Goal: Transaction & Acquisition: Obtain resource

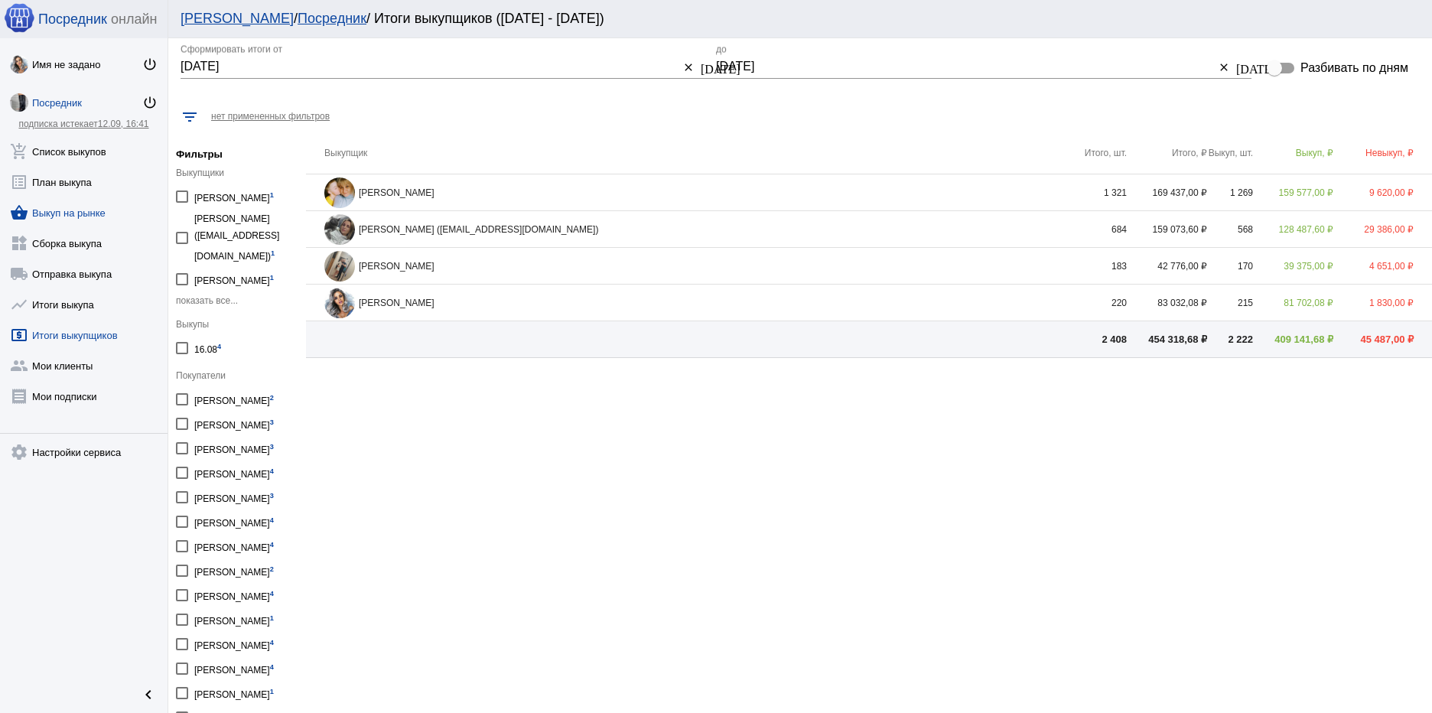
click at [63, 213] on link "shopping_basket Выкуп на рынке" at bounding box center [84, 209] width 168 height 31
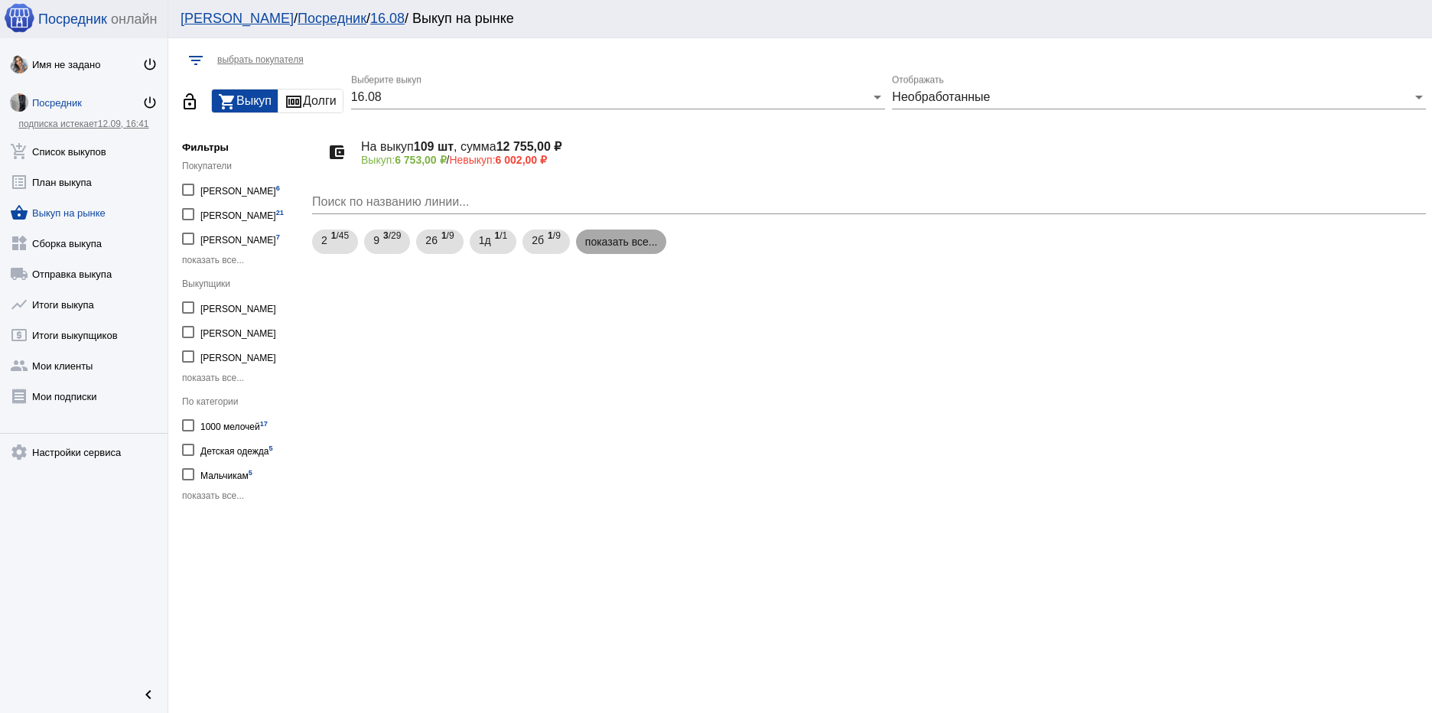
click at [624, 245] on mat-chip "показать все..." at bounding box center [621, 241] width 91 height 24
click at [990, 94] on span "Необработанные" at bounding box center [941, 96] width 98 height 13
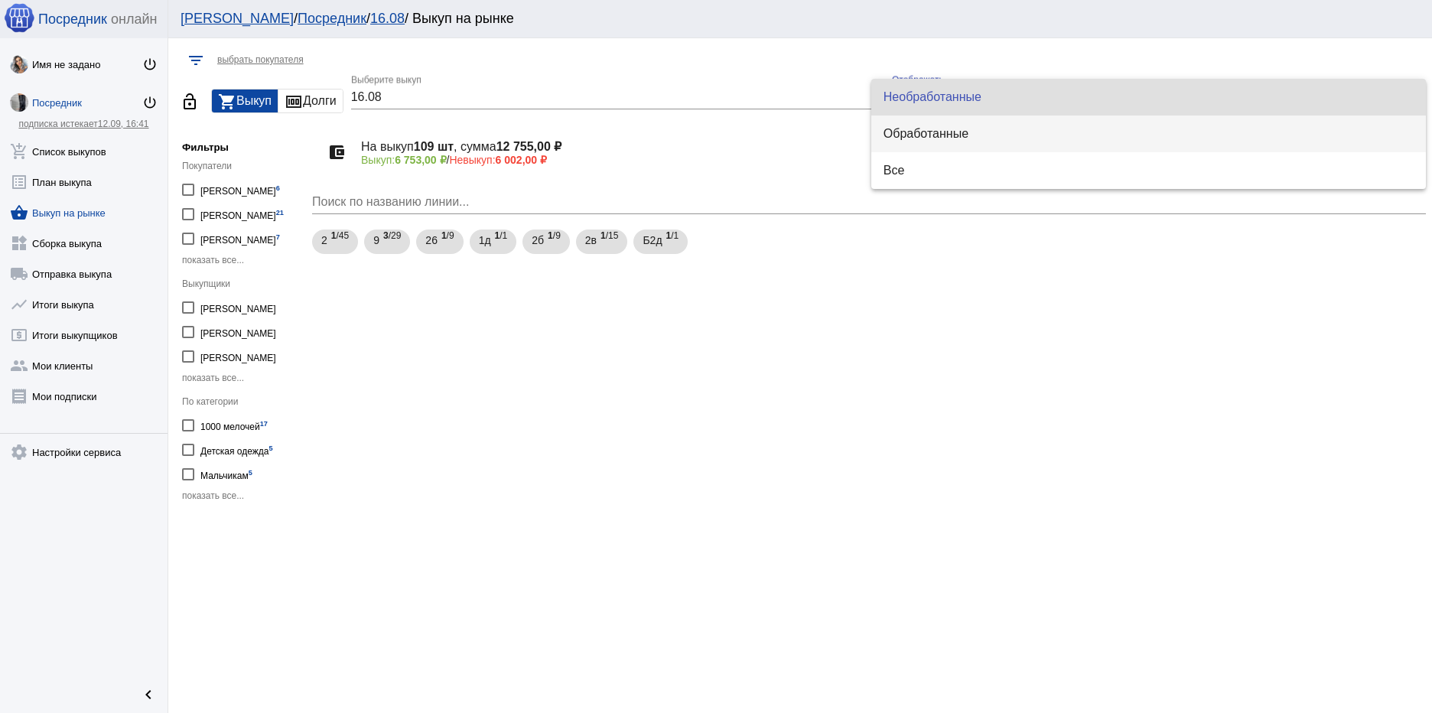
click at [965, 138] on span "Обработанные" at bounding box center [1148, 133] width 530 height 37
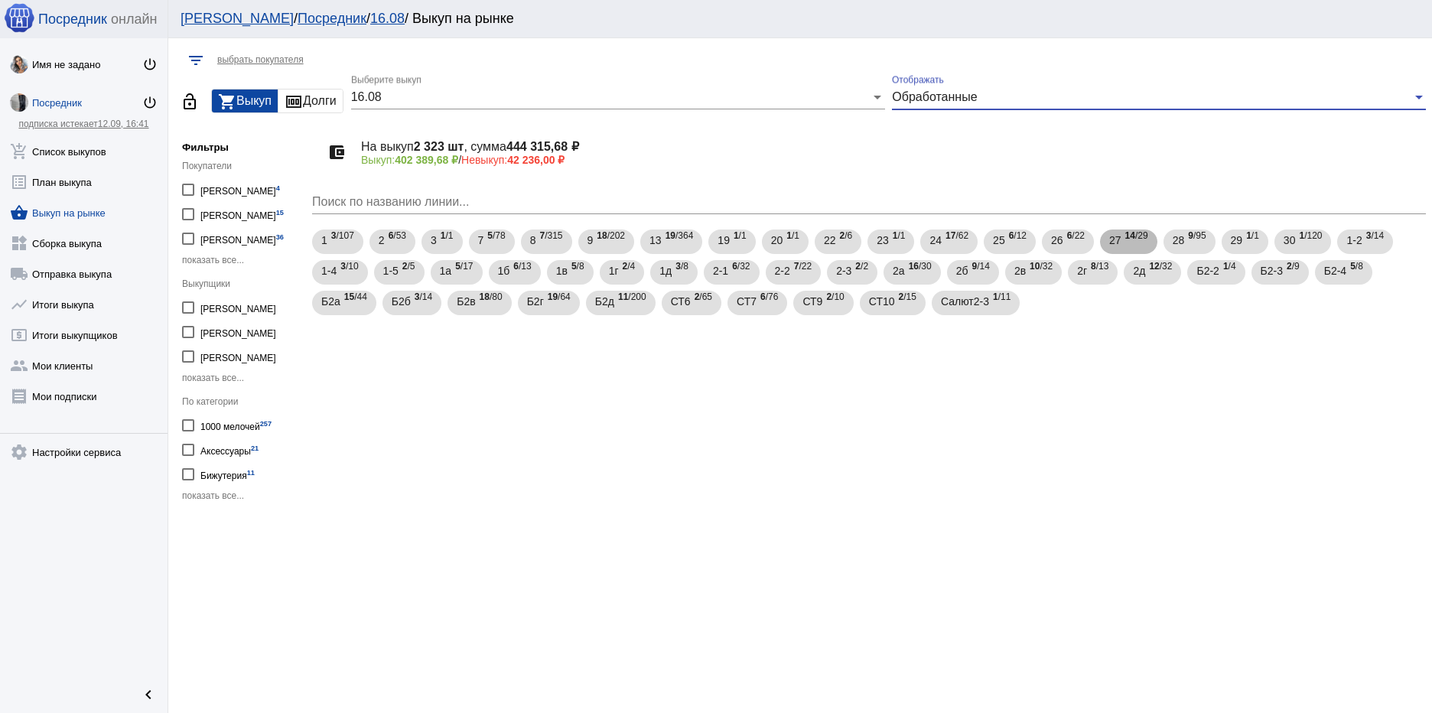
click at [1122, 239] on div "27 14 /29" at bounding box center [1128, 241] width 39 height 31
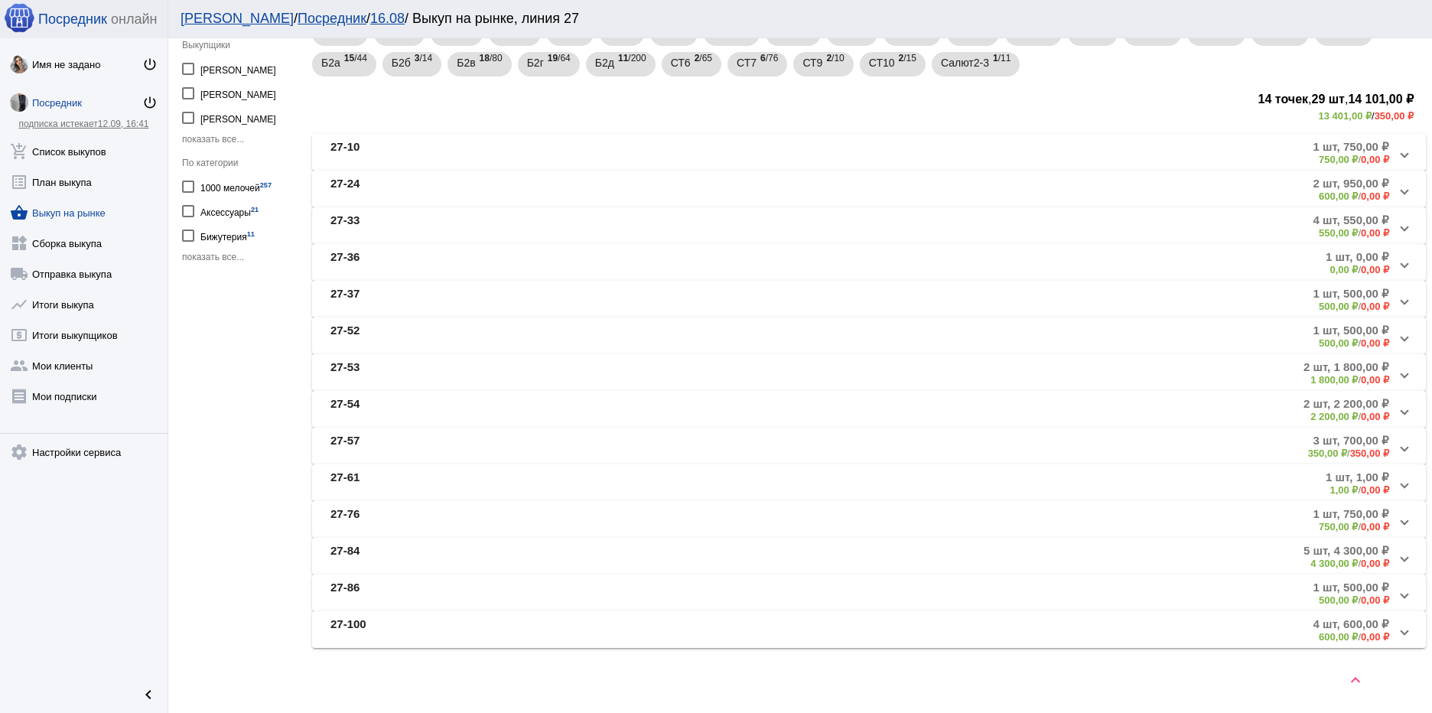
scroll to position [241, 0]
click at [682, 551] on mat-panel-description "5 шт, 4 300,00 ₽ 4 300,00 ₽ / 0,00 ₽" at bounding box center [1035, 554] width 707 height 25
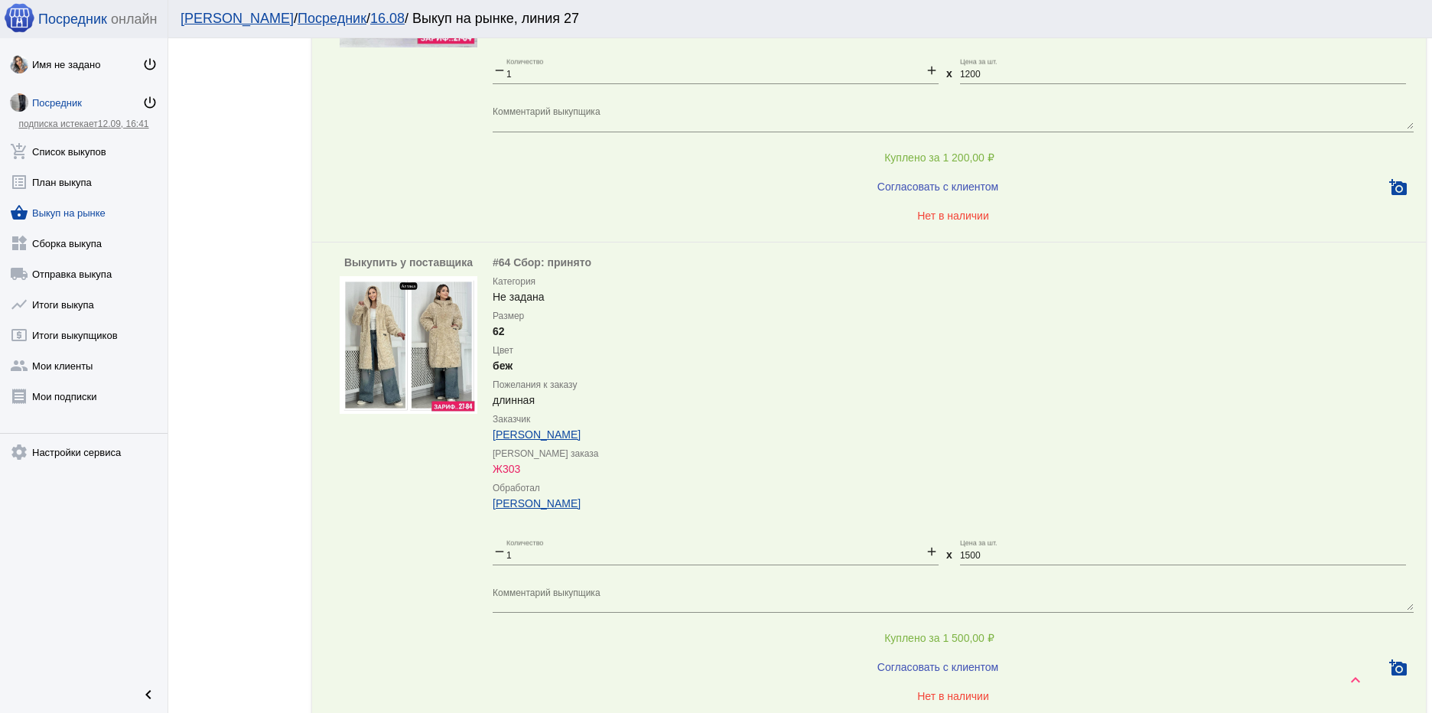
scroll to position [1883, 0]
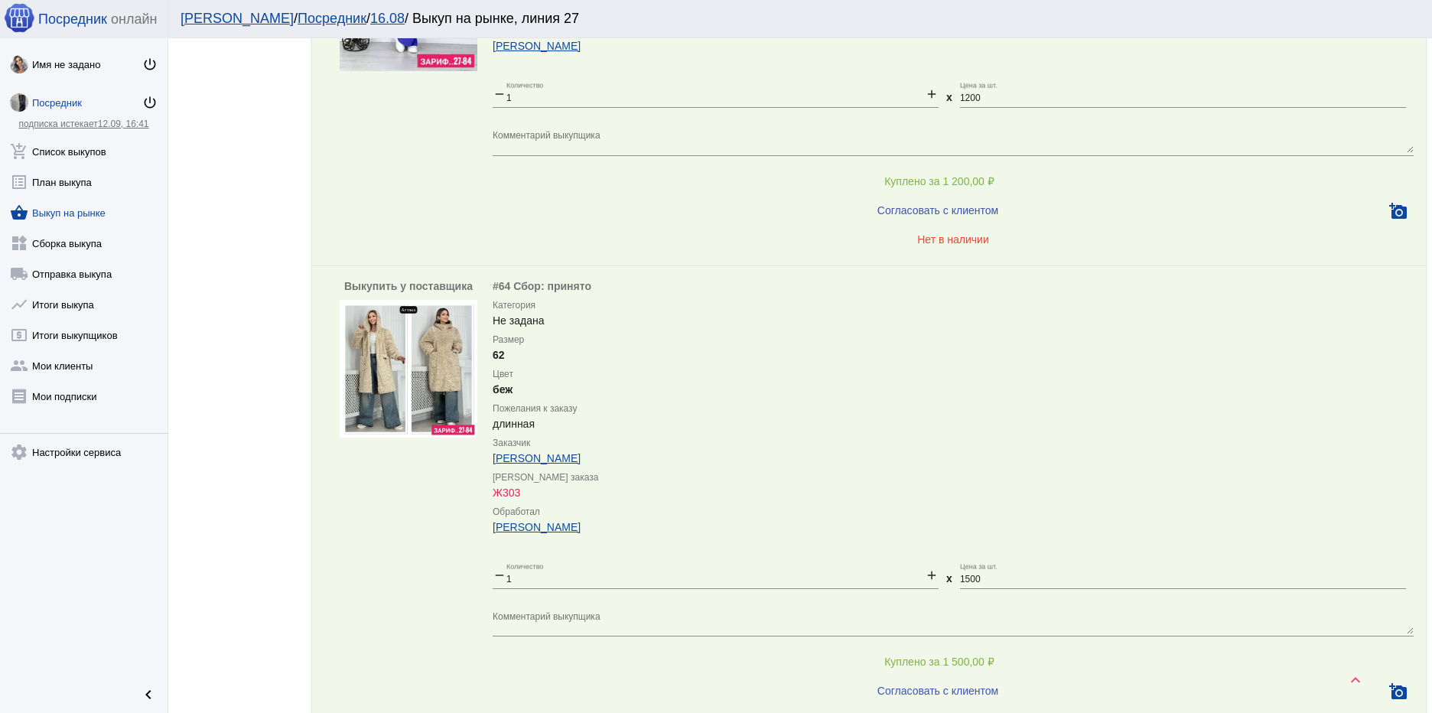
click at [436, 395] on img at bounding box center [409, 369] width 138 height 138
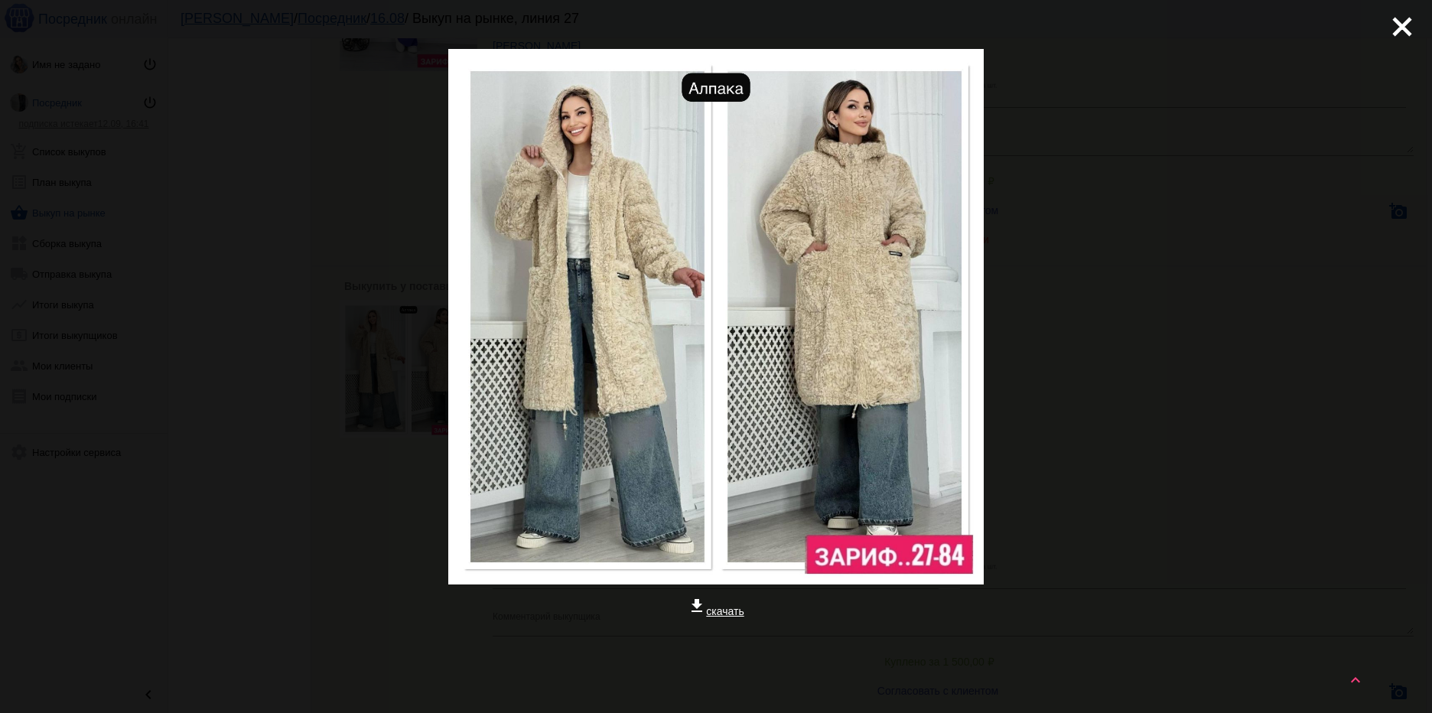
click at [724, 611] on link "get_app скачать" at bounding box center [716, 611] width 56 height 12
click at [1391, 24] on mat-icon "close" at bounding box center [1396, 20] width 18 height 18
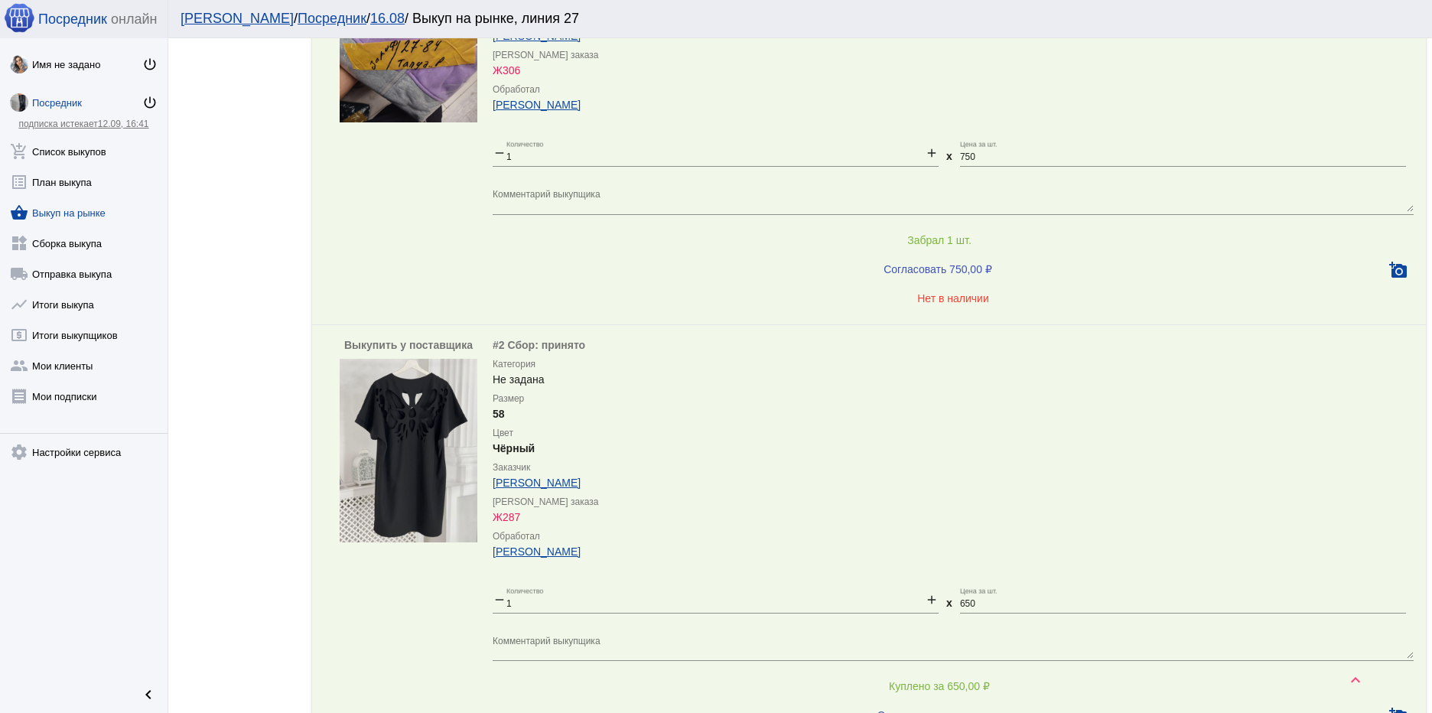
scroll to position [965, 0]
